Goal: Transaction & Acquisition: Purchase product/service

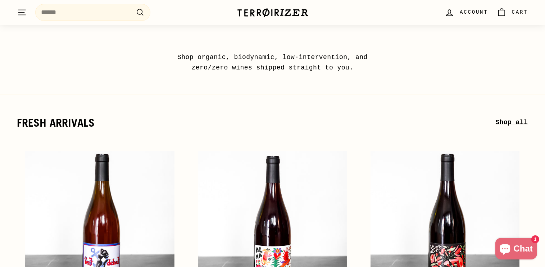
scroll to position [24, 0]
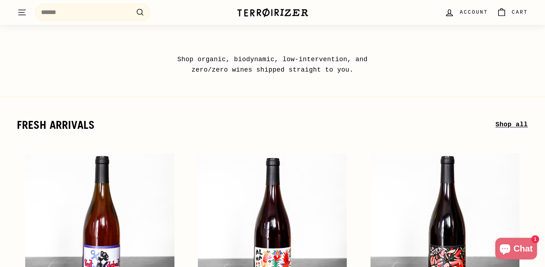
click at [523, 126] on link "Shop all" at bounding box center [511, 124] width 32 height 10
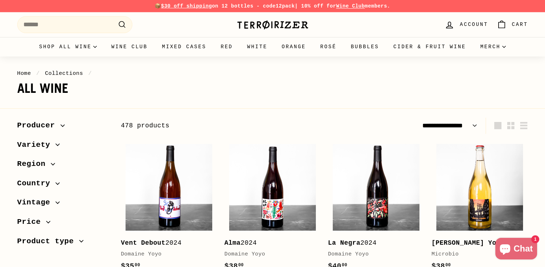
select select "**********"
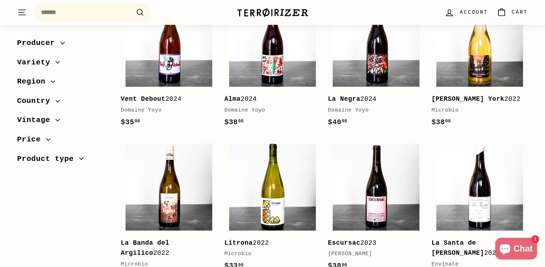
scroll to position [120, 0]
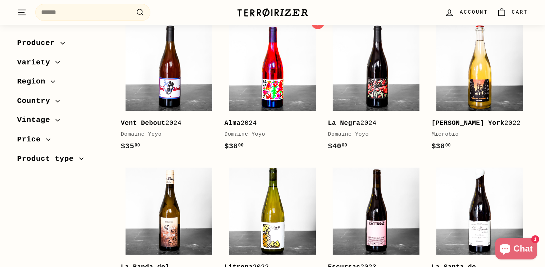
drag, startPoint x: 269, startPoint y: 88, endPoint x: 287, endPoint y: 92, distance: 18.5
click at [269, 88] on img at bounding box center [272, 67] width 87 height 87
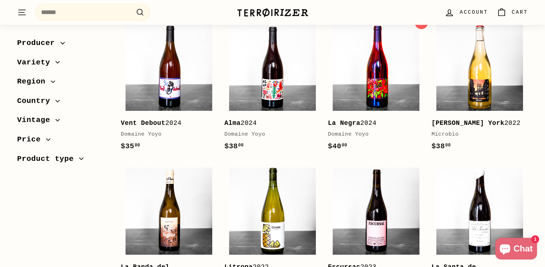
click at [387, 80] on img at bounding box center [376, 67] width 87 height 87
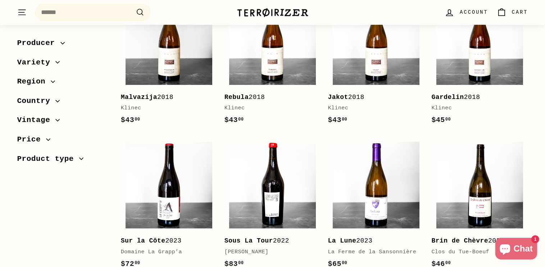
scroll to position [455, 0]
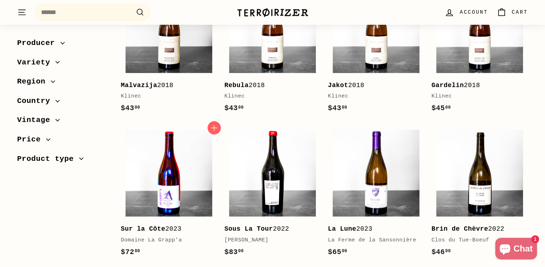
click at [151, 193] on img at bounding box center [169, 173] width 87 height 87
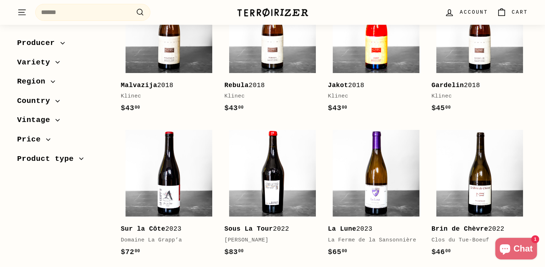
click at [366, 53] on img at bounding box center [376, 29] width 87 height 87
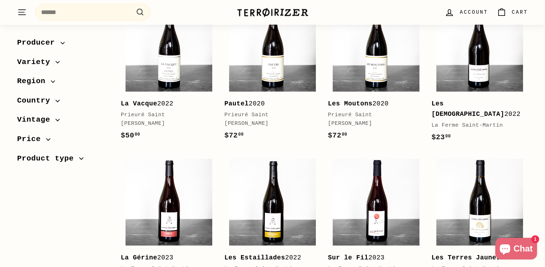
scroll to position [1367, 0]
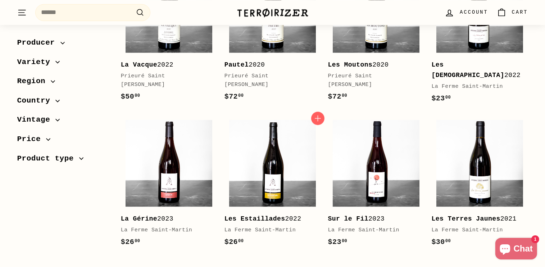
click at [270, 215] on b "Les Estaillades" at bounding box center [254, 218] width 61 height 7
click at [367, 214] on div "Sur le Fil 2023" at bounding box center [372, 219] width 89 height 10
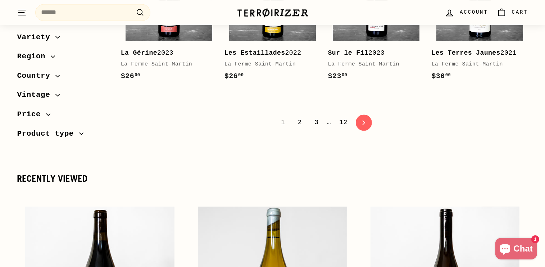
scroll to position [1559, 0]
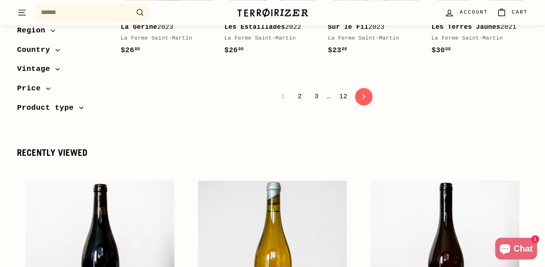
click at [361, 88] on link "icon-chevron Next" at bounding box center [364, 97] width 18 height 18
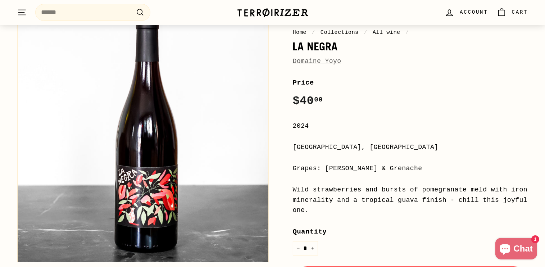
scroll to position [72, 0]
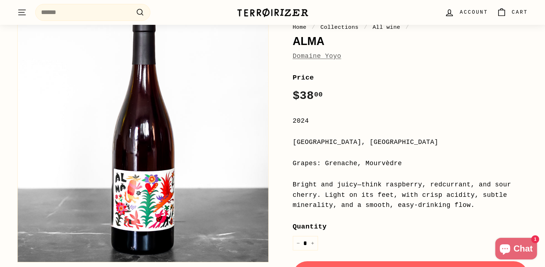
scroll to position [72, 0]
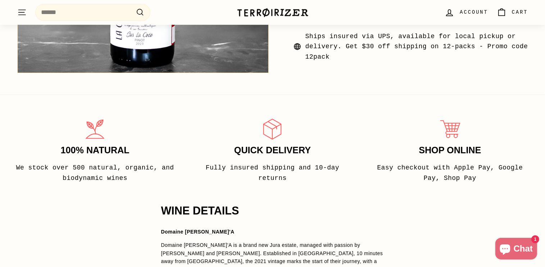
scroll to position [360, 0]
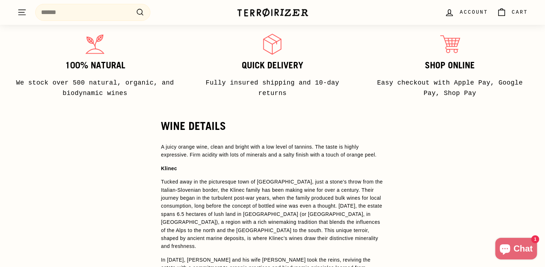
scroll to position [455, 0]
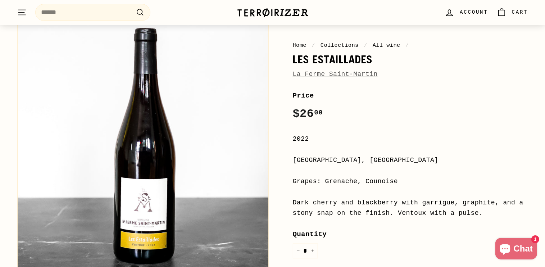
scroll to position [72, 0]
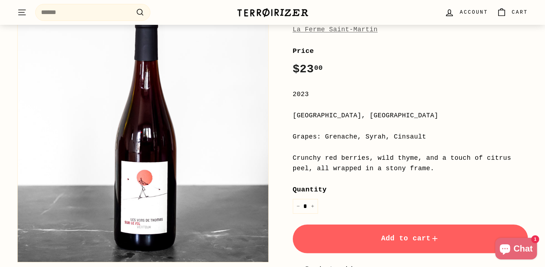
scroll to position [120, 0]
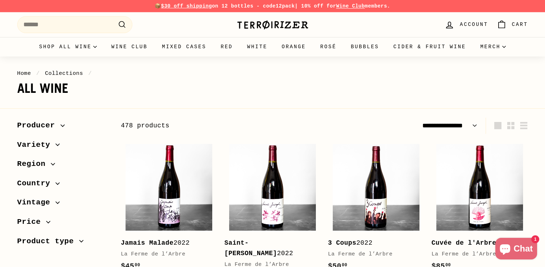
select select "**********"
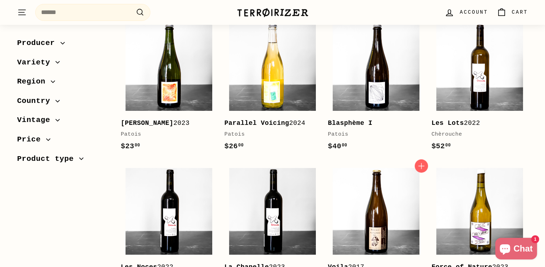
scroll to position [288, 0]
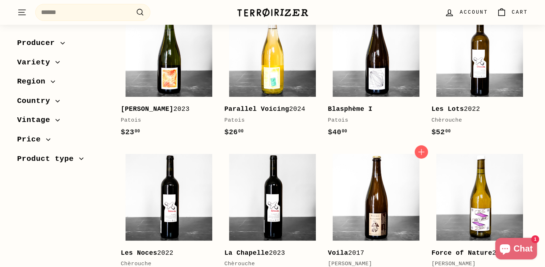
click at [353, 248] on div "Voila 2017" at bounding box center [372, 253] width 89 height 10
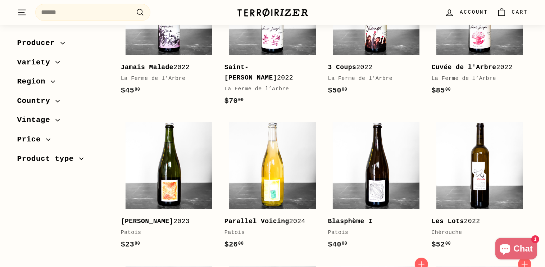
scroll to position [168, 0]
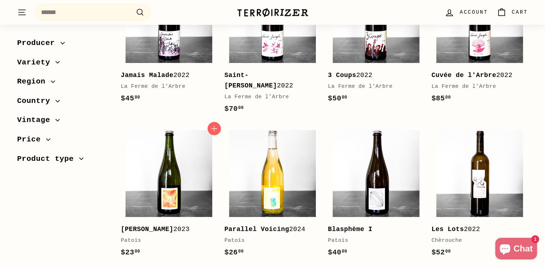
click at [134, 226] on b "[PERSON_NAME]" at bounding box center [147, 229] width 53 height 7
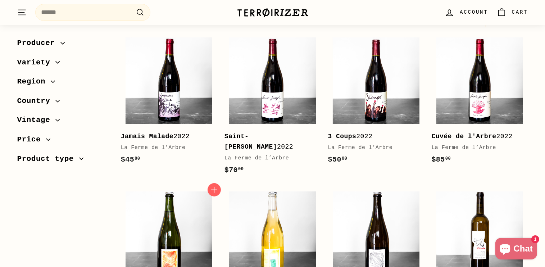
scroll to position [96, 0]
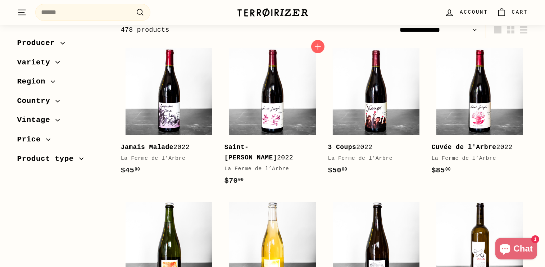
click at [276, 147] on div "Saint-Joseph 2022" at bounding box center [268, 152] width 89 height 21
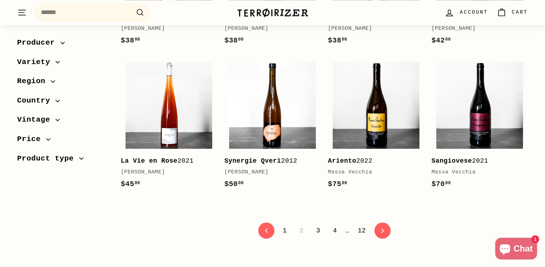
scroll to position [1415, 0]
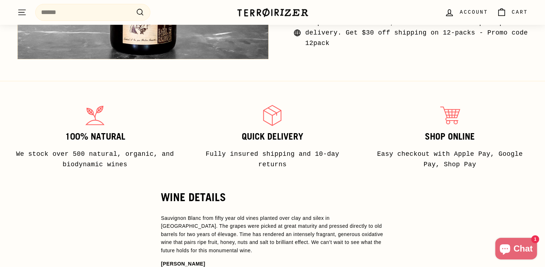
scroll to position [360, 0]
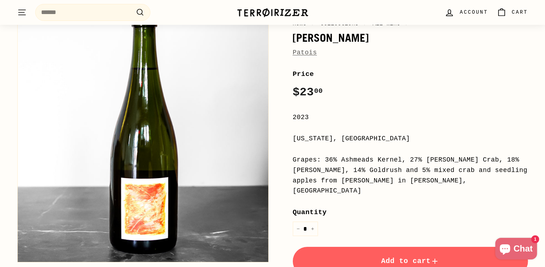
scroll to position [72, 0]
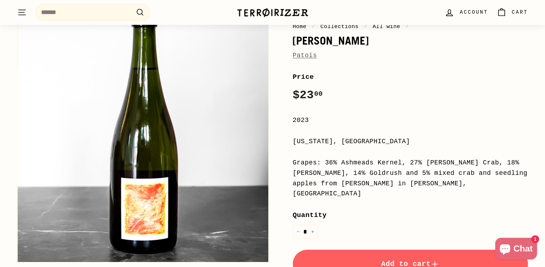
click at [307, 58] on link "Patois" at bounding box center [305, 55] width 24 height 7
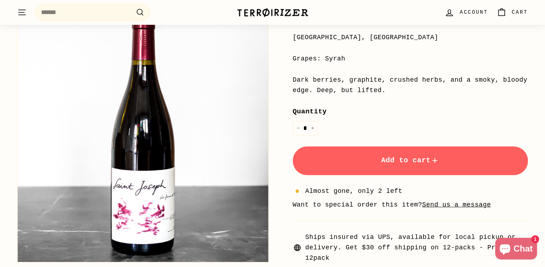
scroll to position [216, 0]
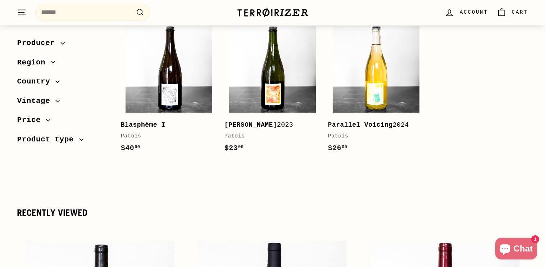
scroll to position [120, 0]
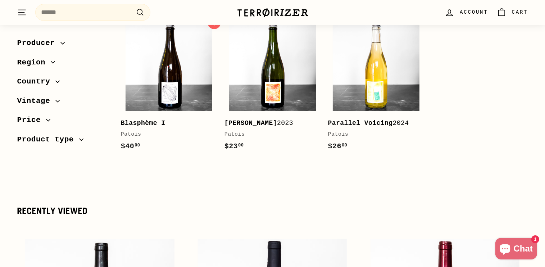
click at [134, 123] on b "Blasphème I" at bounding box center [143, 122] width 45 height 7
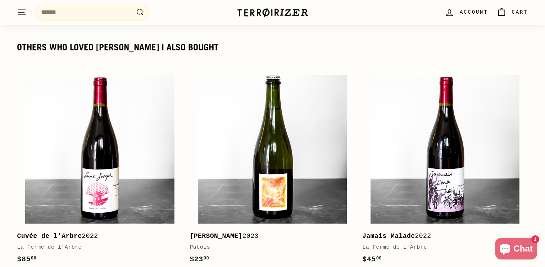
scroll to position [976, 0]
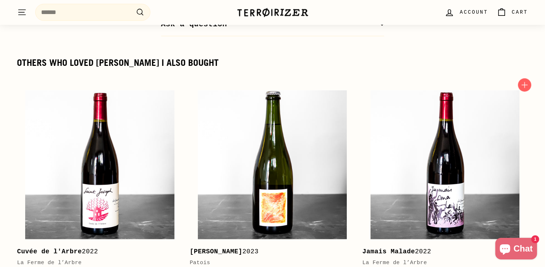
click at [383, 248] on b "Jamais Malade" at bounding box center [388, 251] width 53 height 7
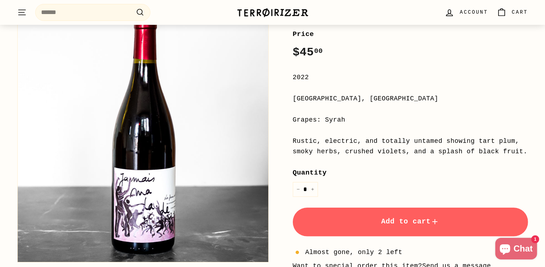
scroll to position [120, 0]
